Goal: Transaction & Acquisition: Purchase product/service

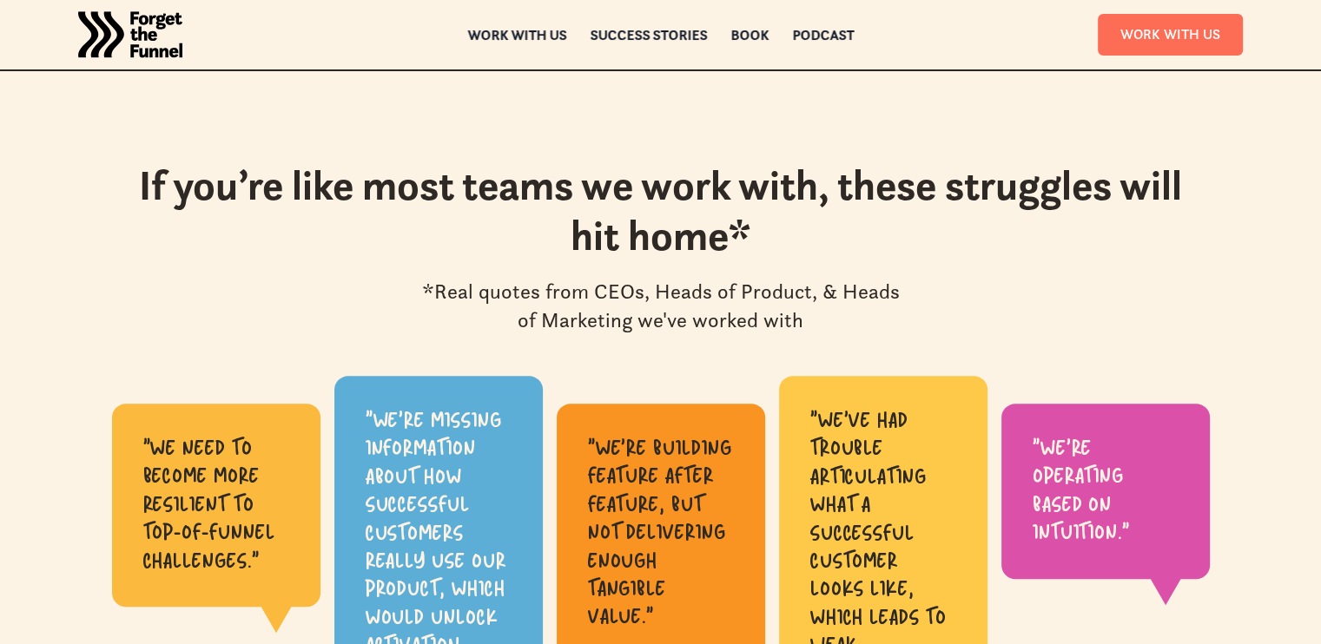
scroll to position [868, 0]
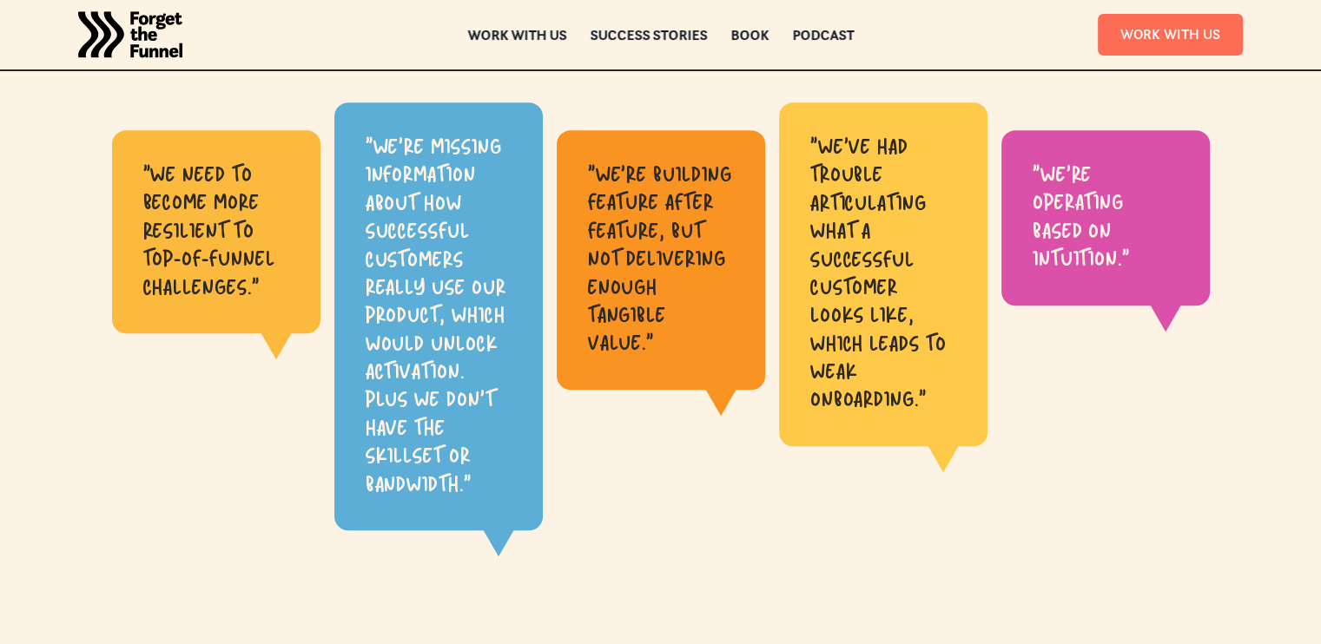
click at [605, 171] on div ""we're building feature after feature, but not delivering enough tangible value…" at bounding box center [661, 260] width 146 height 197
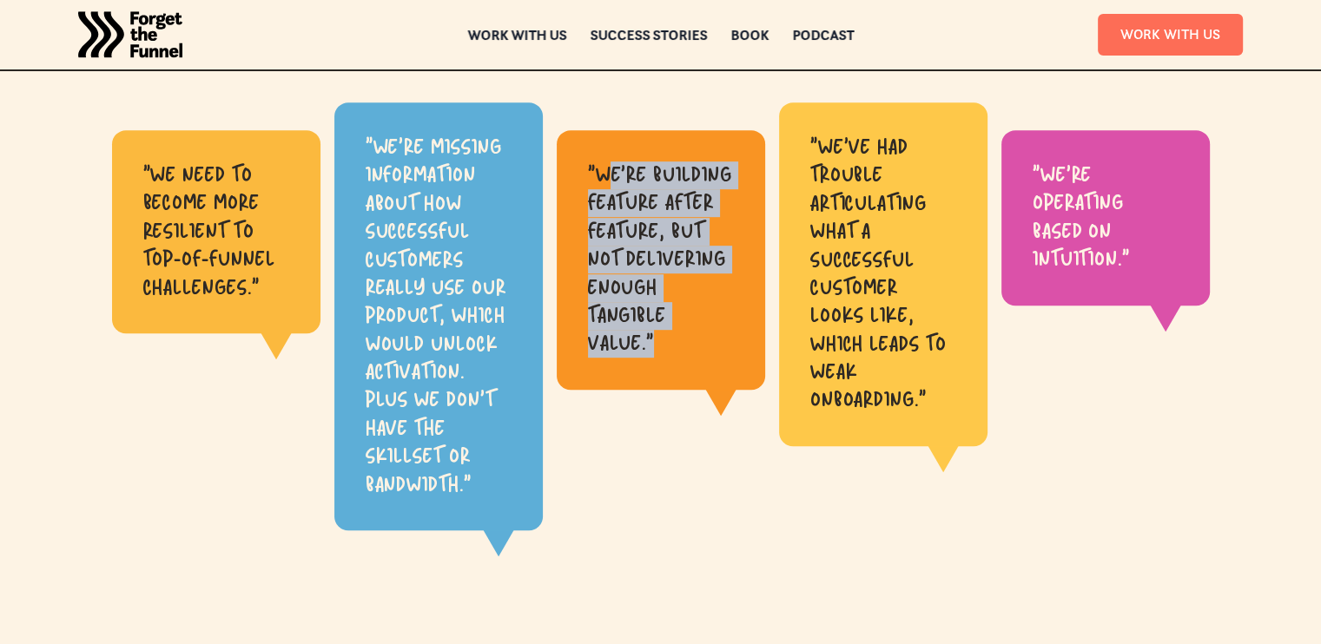
drag, startPoint x: 619, startPoint y: 190, endPoint x: 662, endPoint y: 326, distance: 142.2
click at [662, 326] on div ""we're building feature after feature, but not delivering enough tangible value…" at bounding box center [661, 260] width 146 height 197
click at [684, 353] on div ""we're building feature after feature, but not delivering enough tangible value…" at bounding box center [661, 260] width 208 height 260
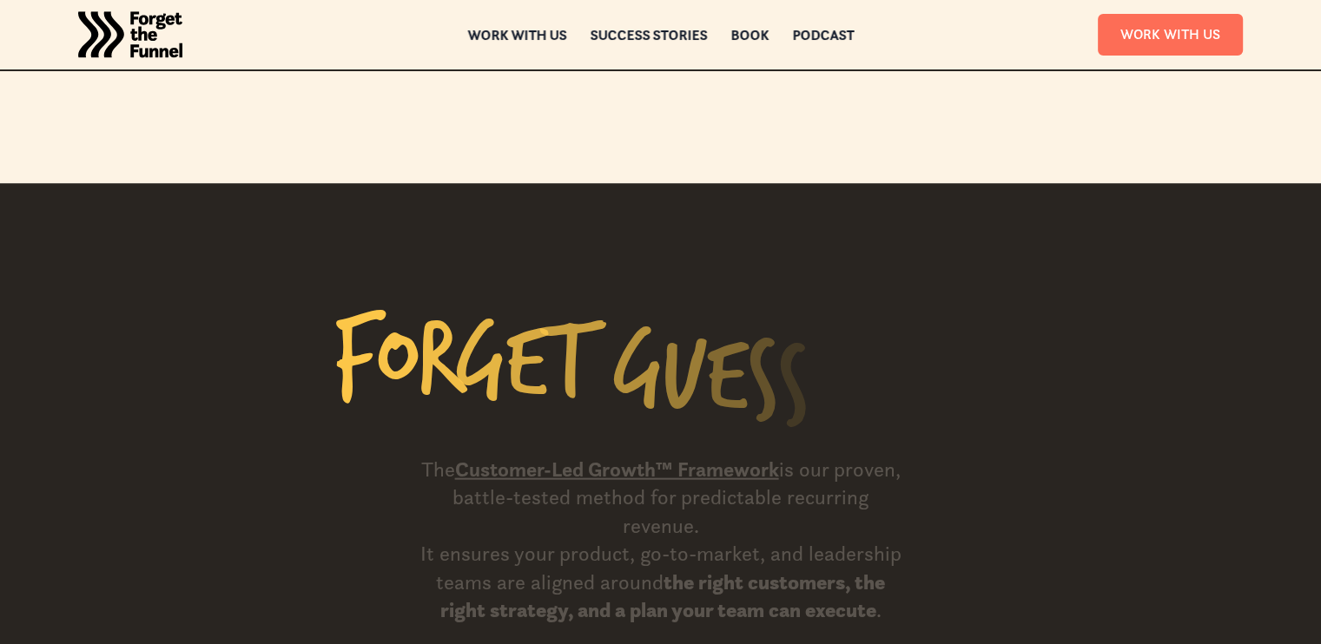
scroll to position [1563, 0]
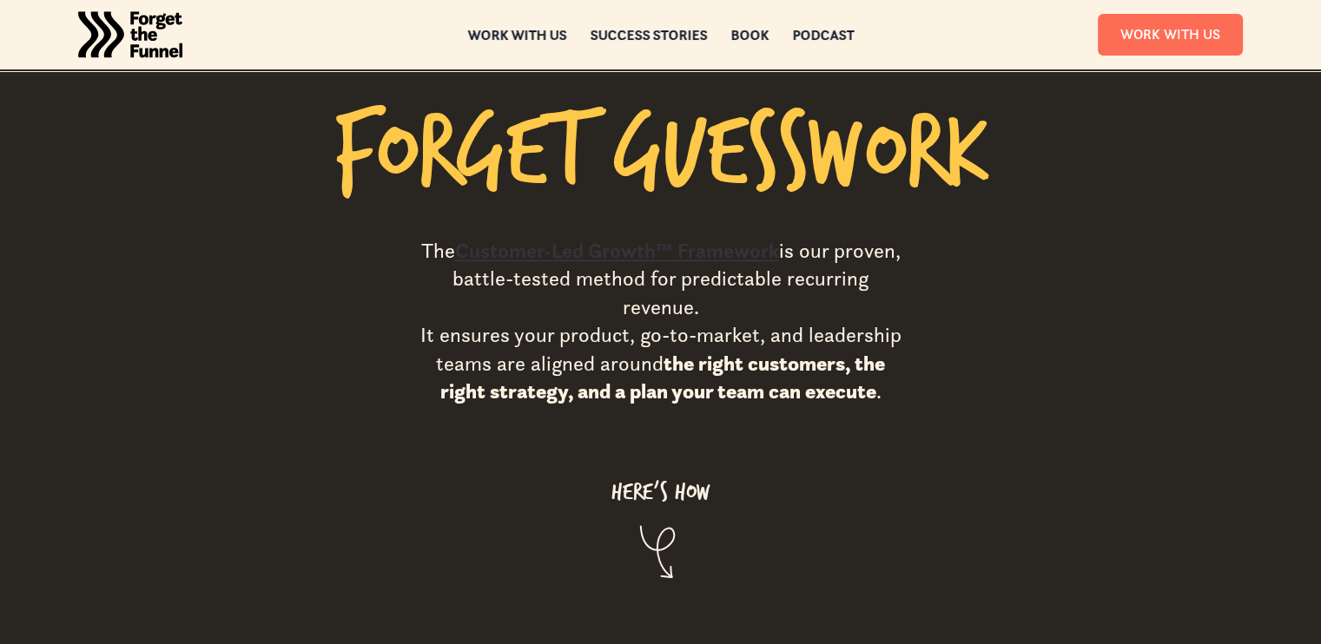
click at [694, 238] on link "Customer-Led Growth™ Framework" at bounding box center [617, 251] width 324 height 26
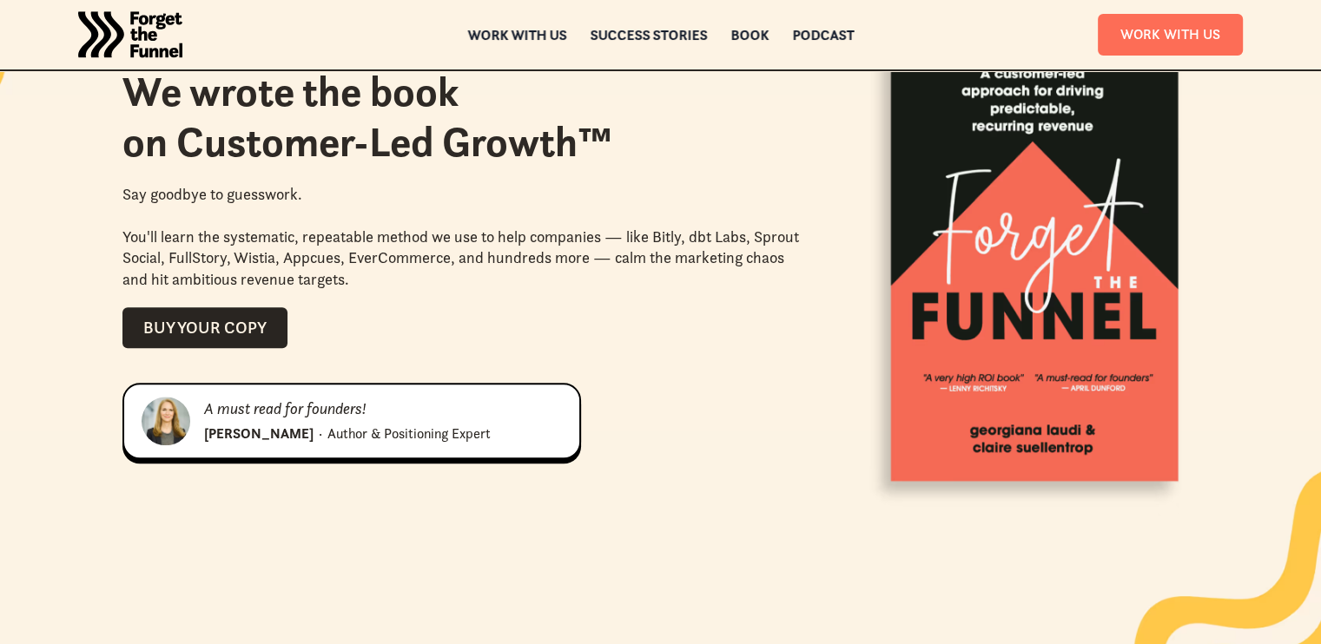
scroll to position [1910, 0]
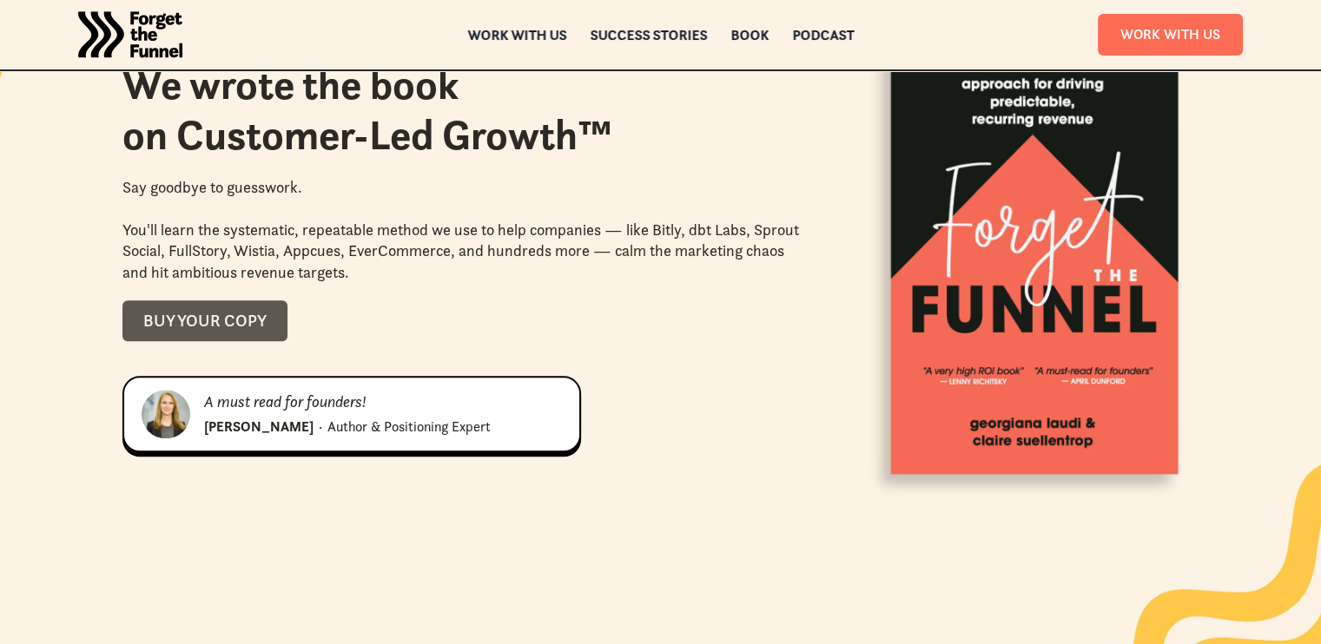
click at [265, 315] on div "Buy your copy" at bounding box center [204, 321] width 123 height 20
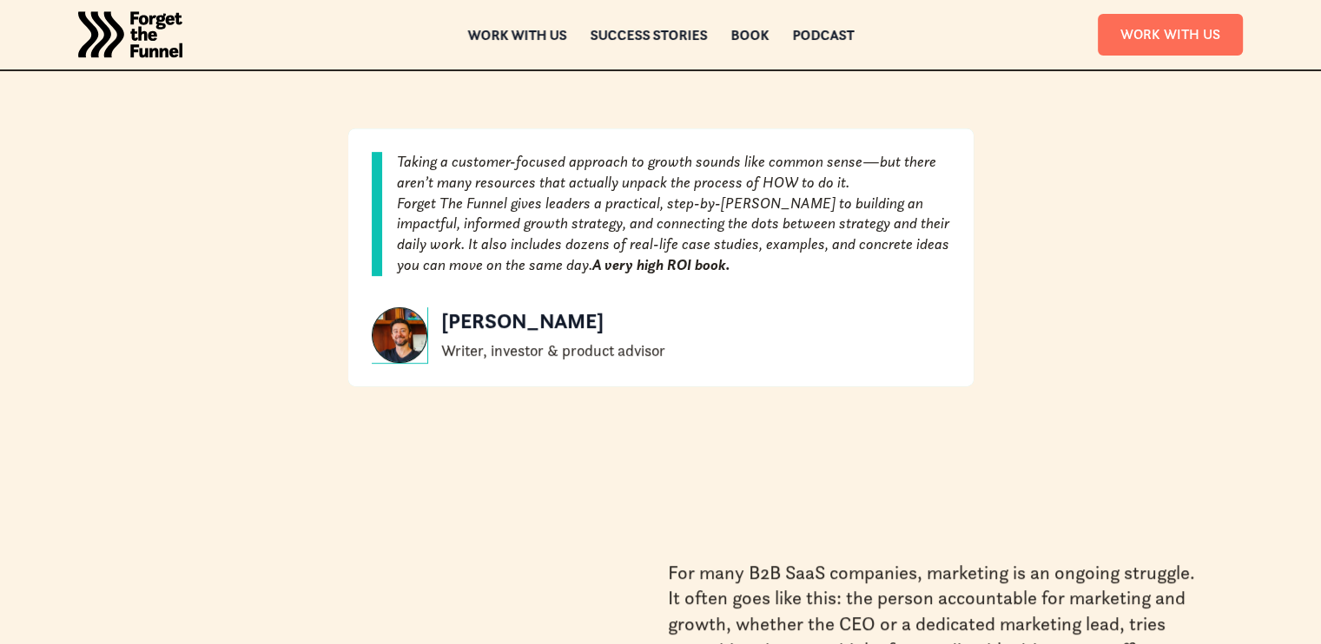
scroll to position [472, 0]
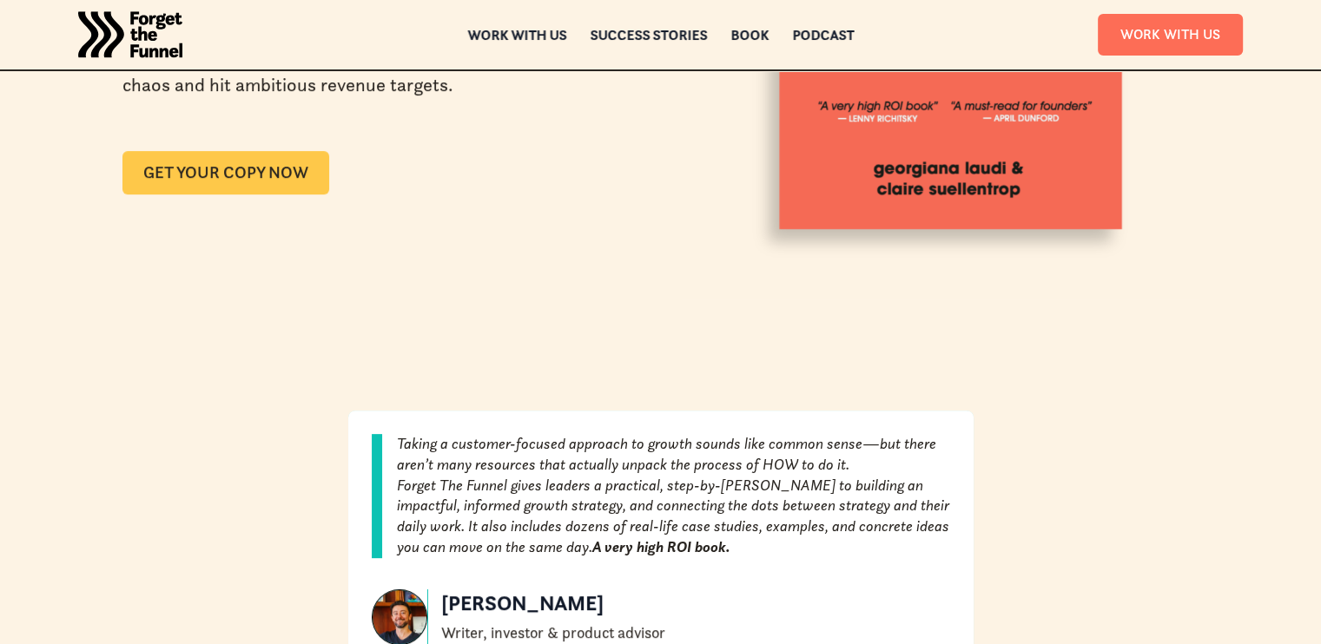
click at [274, 178] on link "GET YOUR COPY NOW" at bounding box center [225, 172] width 207 height 43
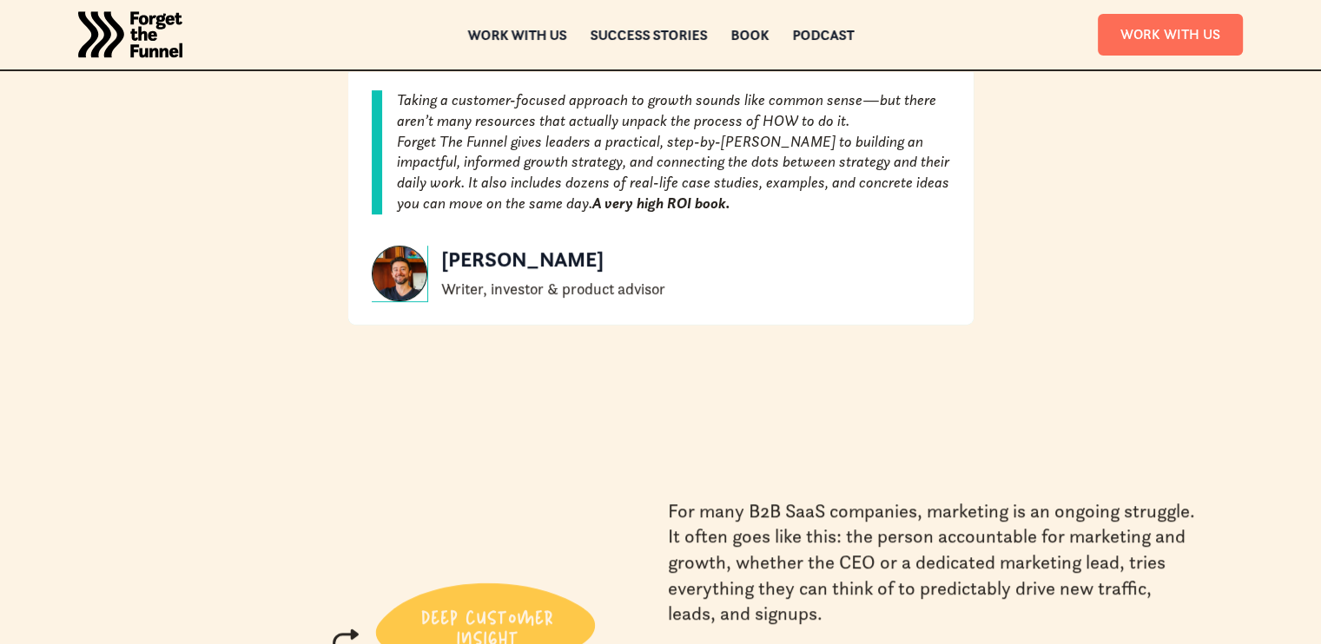
scroll to position [733, 0]
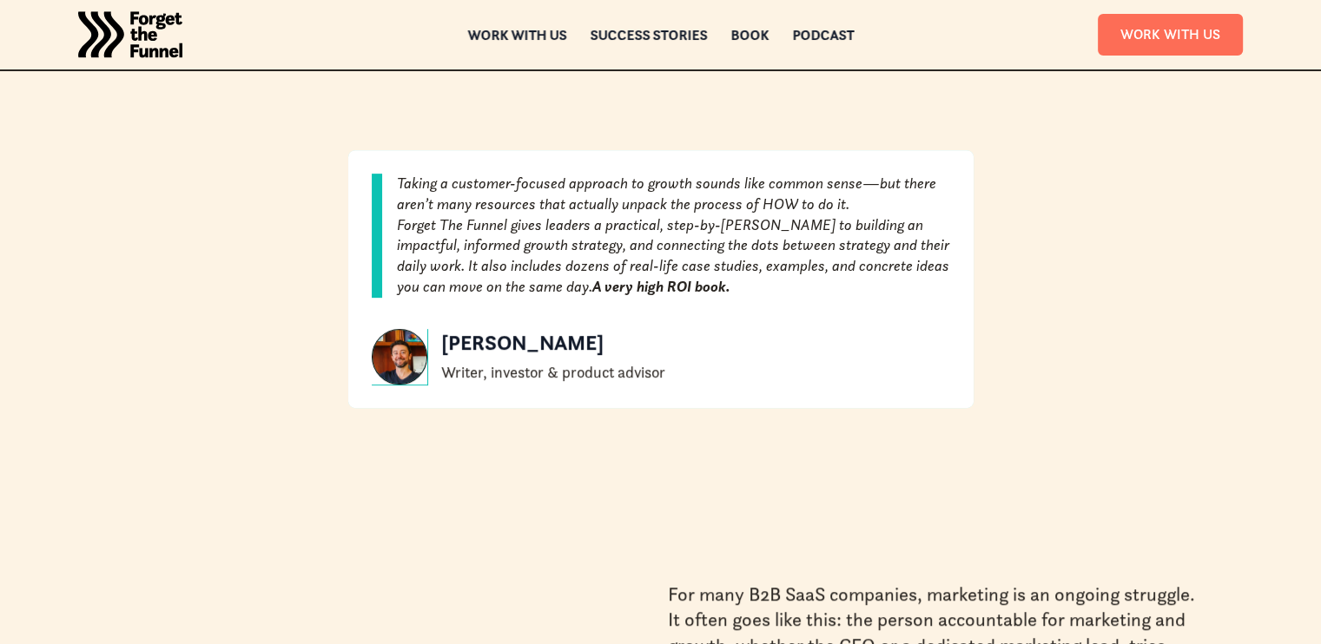
click at [420, 188] on p "Taking a customer-focused approach to growth sounds like common sense—but there…" at bounding box center [672, 195] width 553 height 42
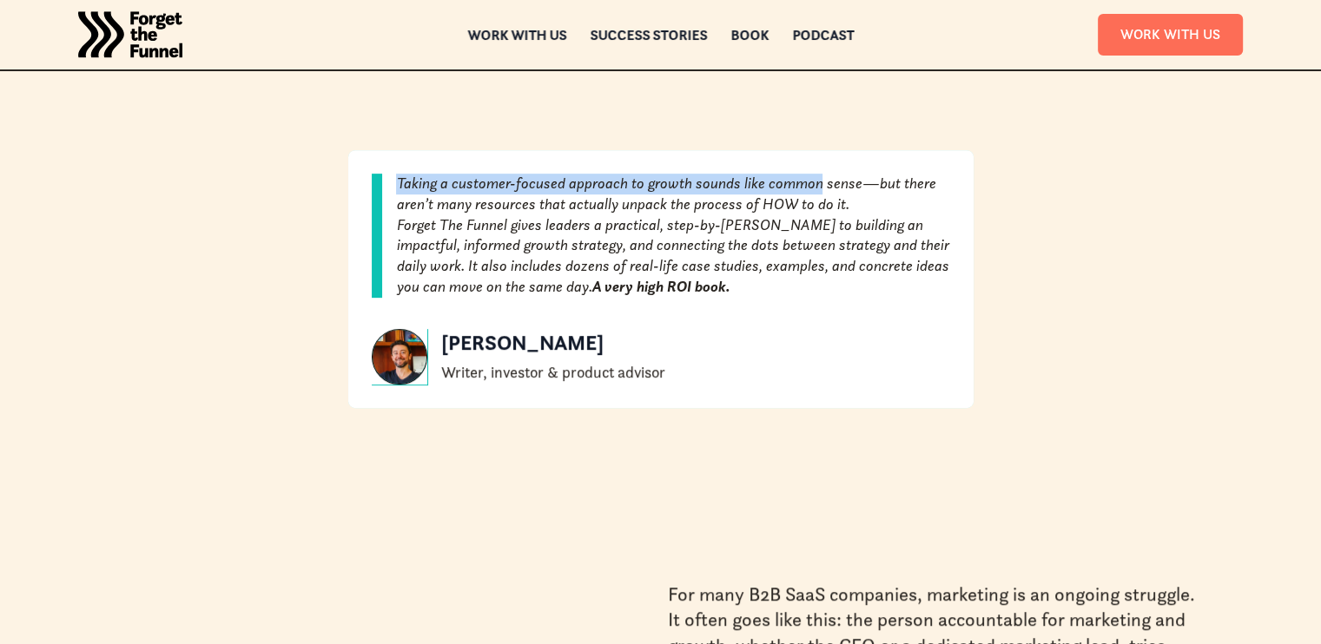
drag, startPoint x: 420, startPoint y: 188, endPoint x: 768, endPoint y: 173, distance: 347.6
click at [768, 174] on p "Taking a customer-focused approach to growth sounds like common sense—but there…" at bounding box center [672, 195] width 553 height 42
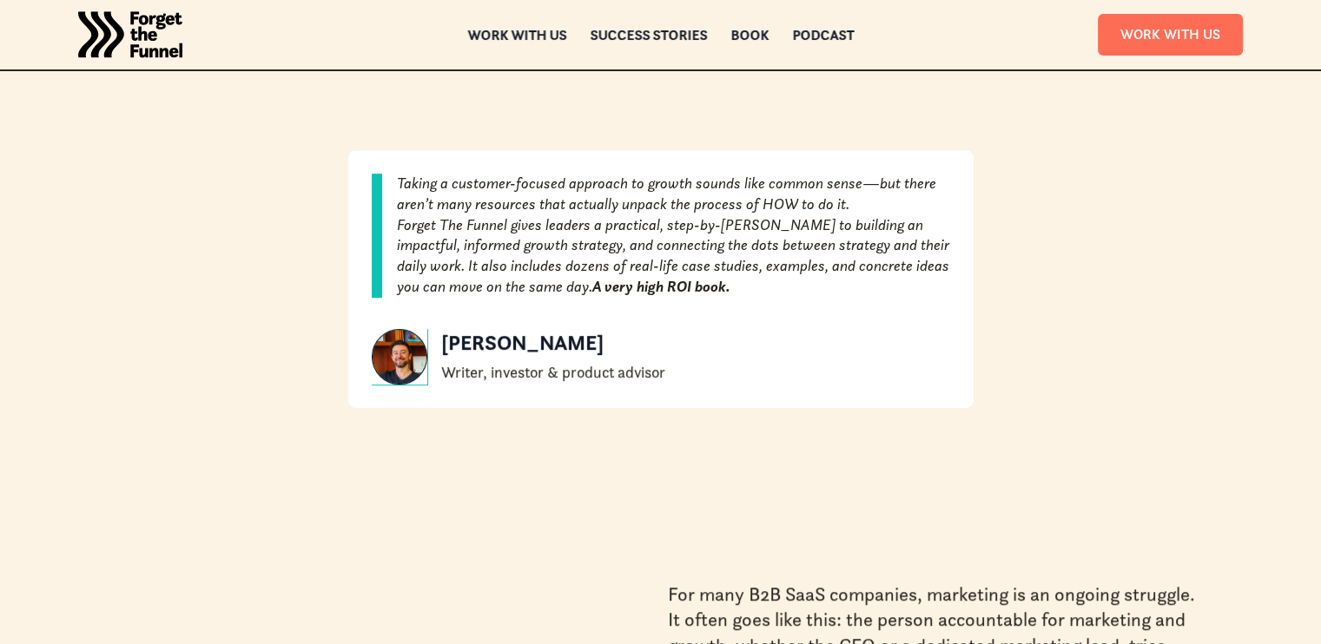
click at [472, 205] on p "Taking a customer-focused approach to growth sounds like common sense—but there…" at bounding box center [672, 195] width 553 height 42
drag, startPoint x: 472, startPoint y: 205, endPoint x: 719, endPoint y: 195, distance: 246.8
click at [719, 195] on p "Taking a customer-focused approach to growth sounds like common sense—but there…" at bounding box center [672, 195] width 553 height 42
